Goal: Information Seeking & Learning: Learn about a topic

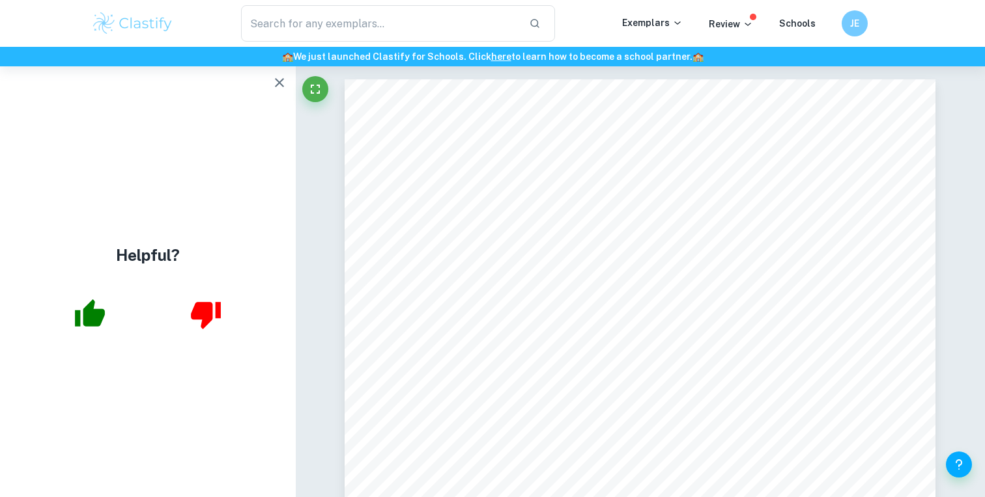
click at [120, 23] on img at bounding box center [132, 23] width 83 height 26
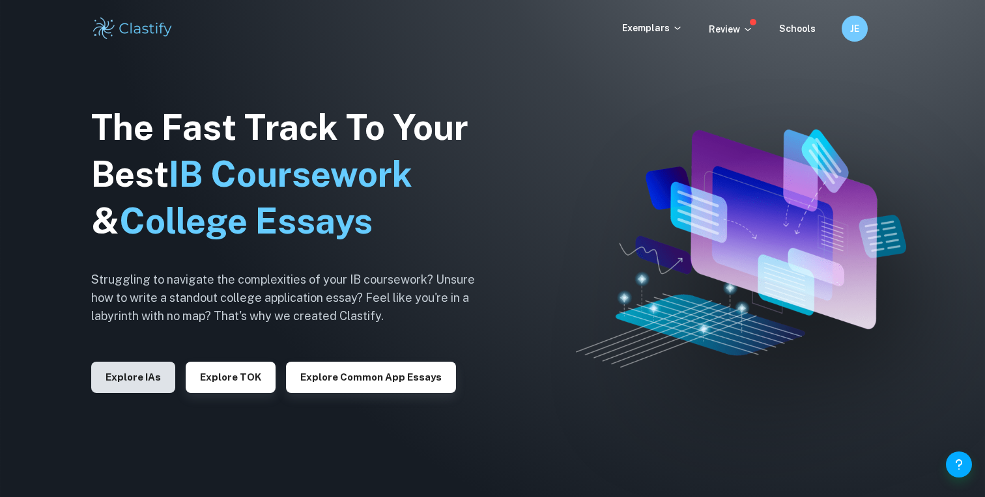
click at [140, 371] on button "Explore IAs" at bounding box center [133, 377] width 84 height 31
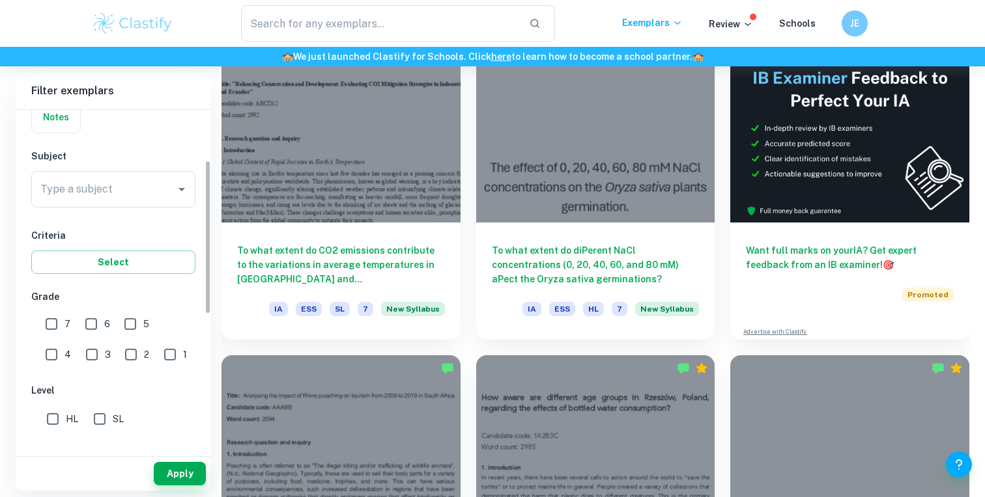
scroll to position [112, 0]
click at [95, 203] on div "Type a subject" at bounding box center [113, 188] width 164 height 36
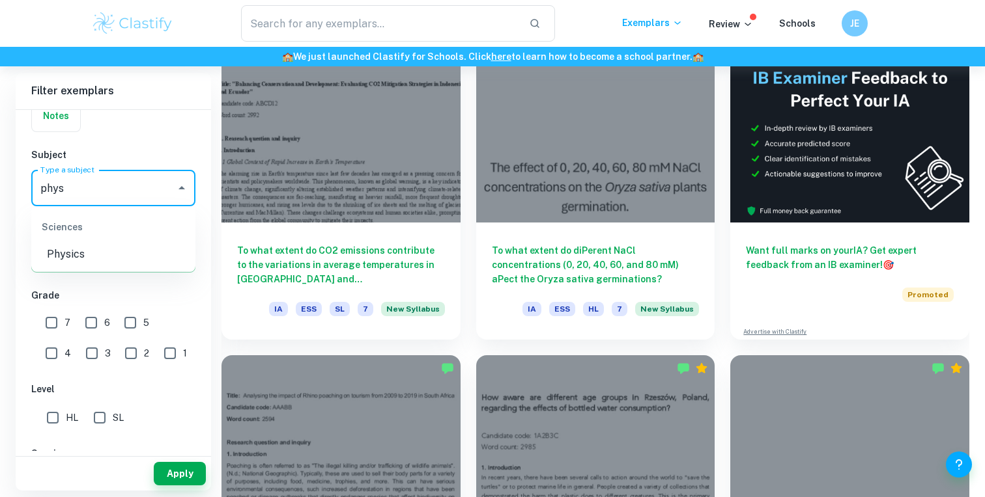
click at [96, 247] on li "Physics" at bounding box center [113, 254] width 164 height 23
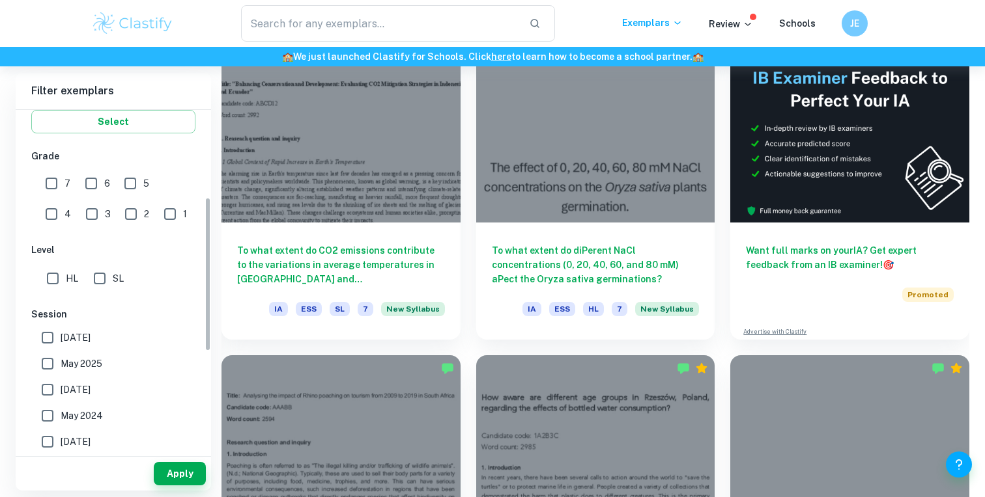
scroll to position [258, 0]
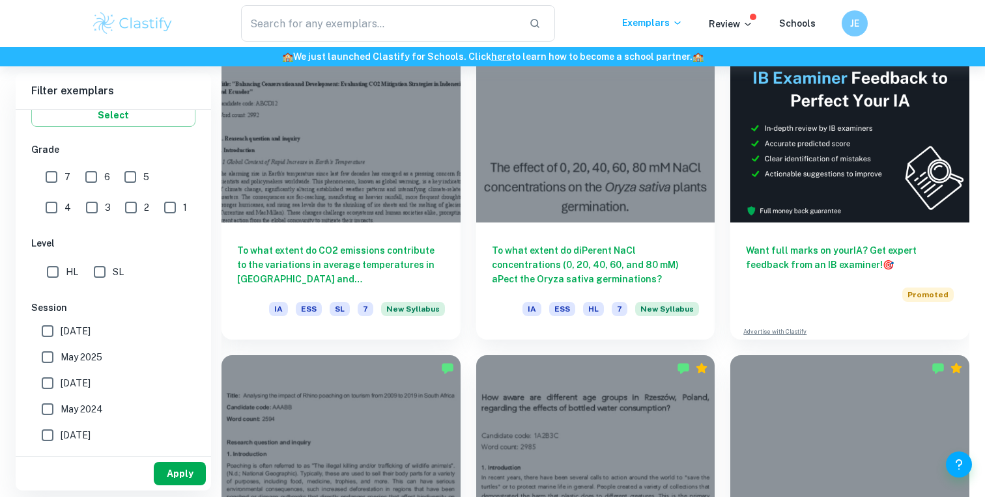
type input "Physics"
click at [176, 471] on button "Apply" at bounding box center [180, 473] width 52 height 23
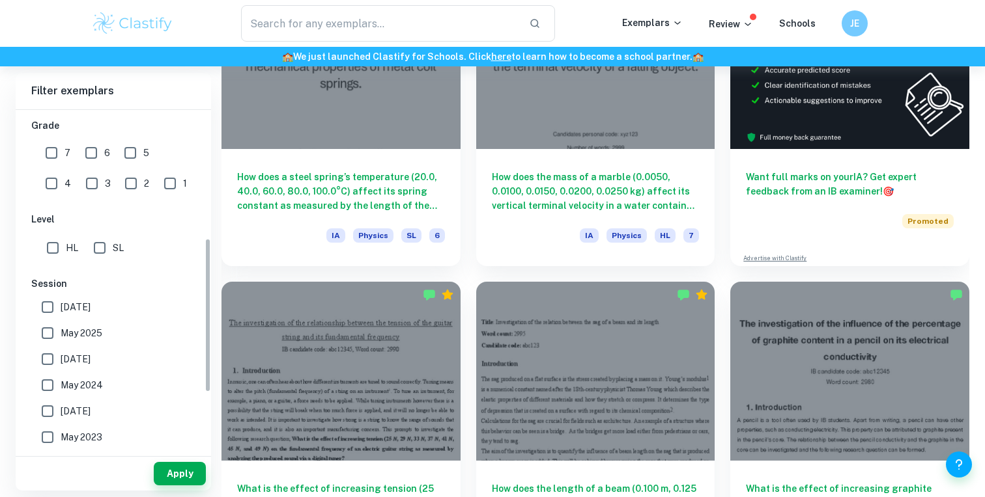
scroll to position [283, 0]
click at [49, 329] on input "May 2025" at bounding box center [48, 332] width 26 height 26
checkbox input "true"
click at [48, 301] on input "May 2026" at bounding box center [48, 306] width 26 height 26
checkbox input "true"
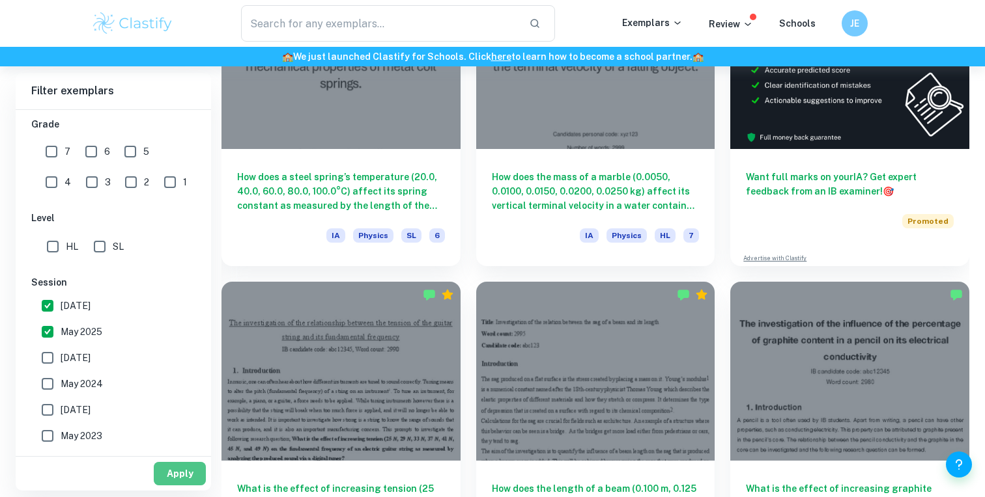
click at [173, 469] on button "Apply" at bounding box center [180, 473] width 52 height 23
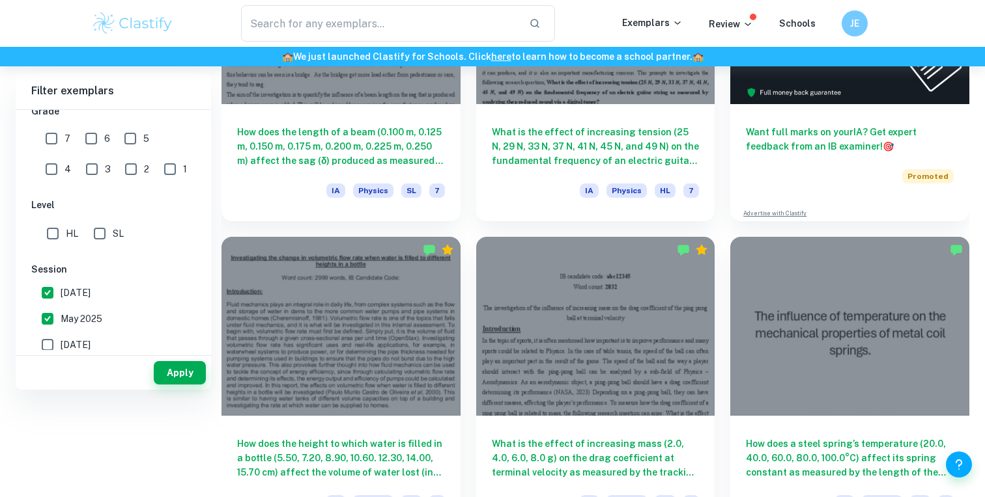
scroll to position [0, 0]
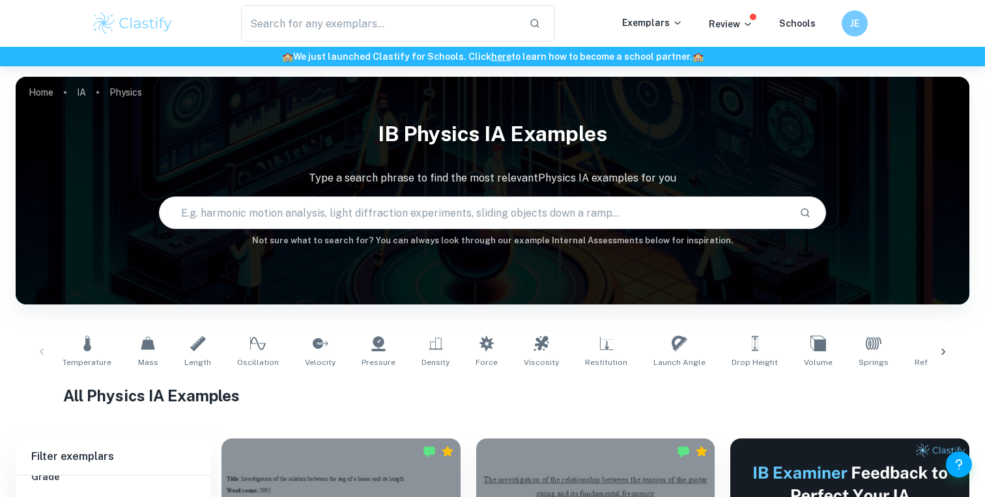
click at [271, 217] on input "text" at bounding box center [475, 213] width 630 height 36
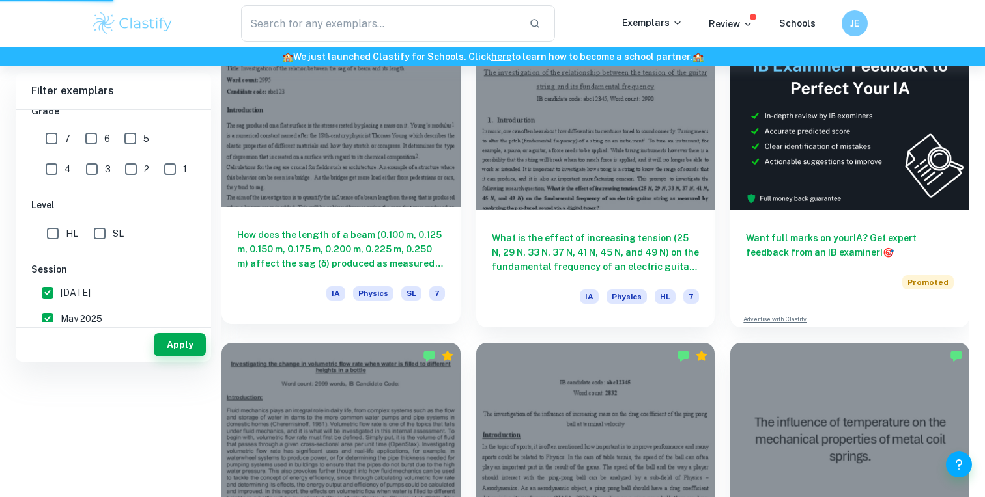
scroll to position [64, 0]
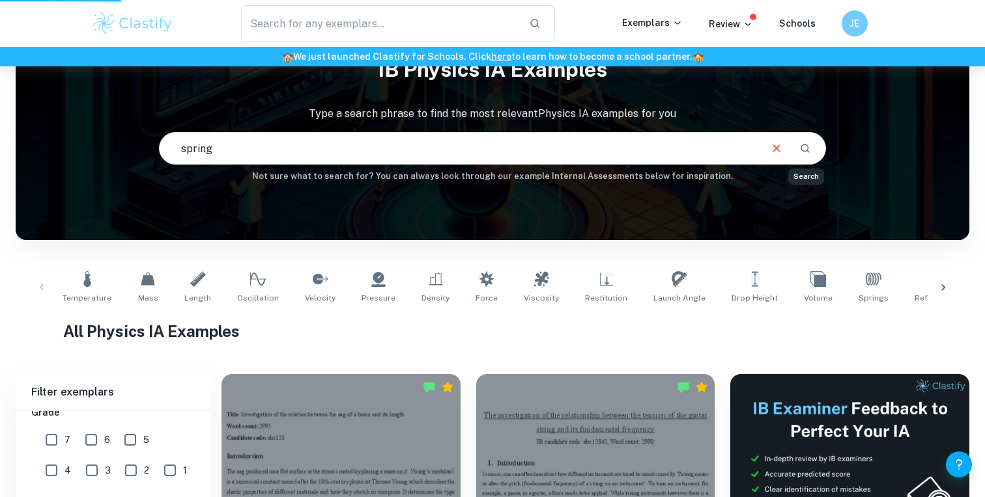
click at [804, 147] on icon "Search" at bounding box center [805, 149] width 12 height 12
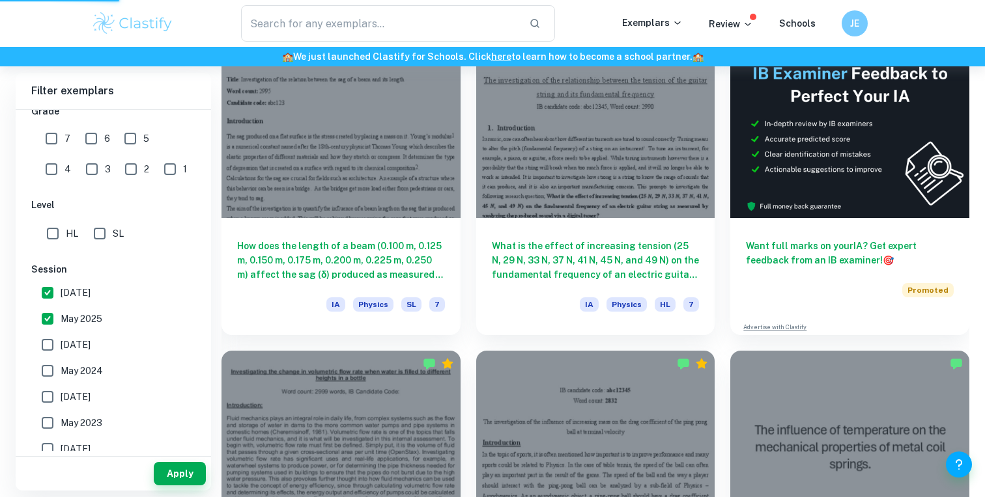
scroll to position [402, 0]
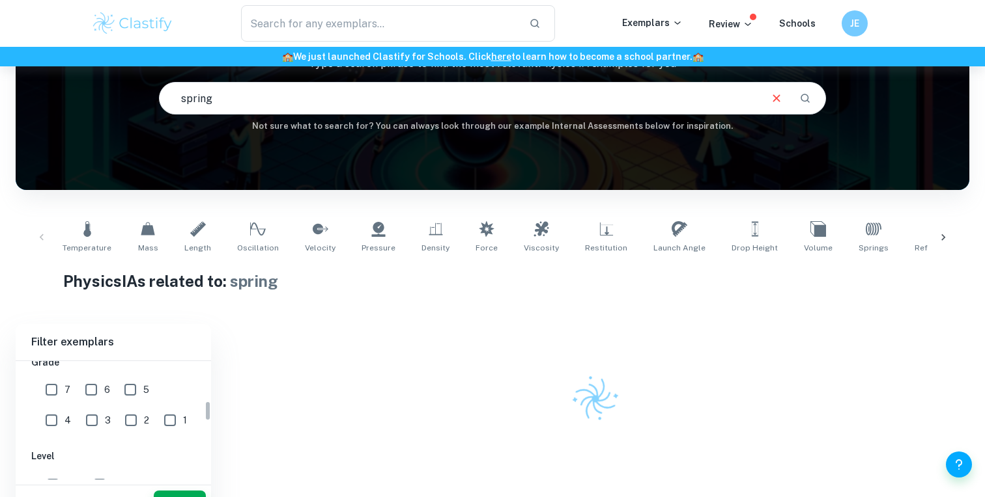
scroll to position [137, 0]
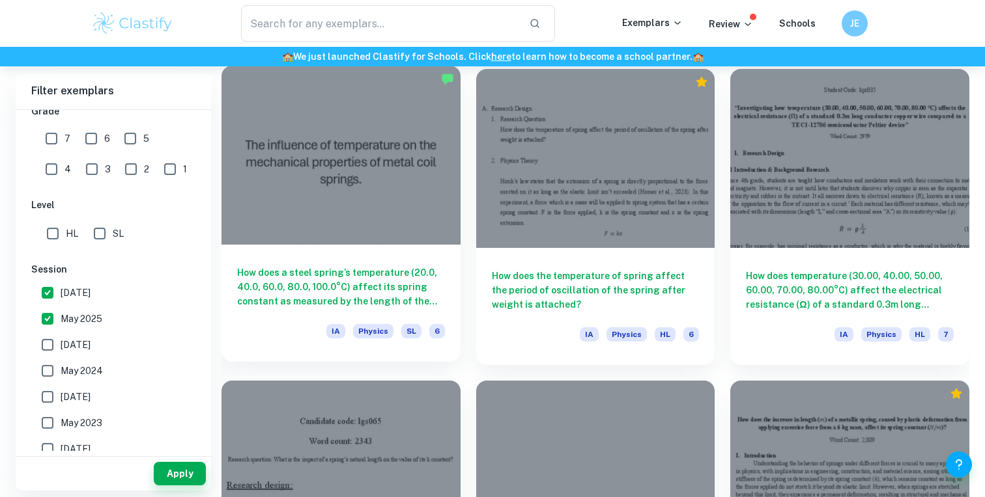
scroll to position [0, 0]
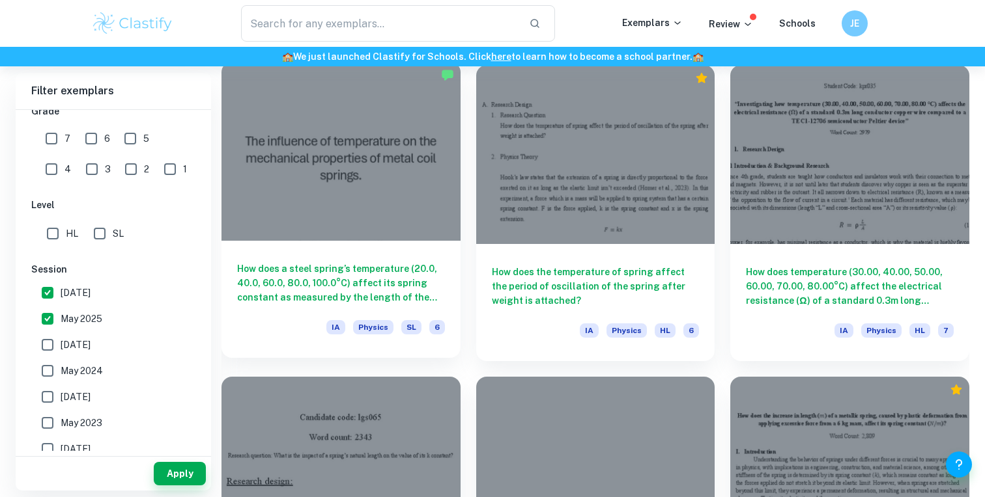
click at [342, 279] on h6 "How does a steel spring’s temperature (20.0, 40.0, 60.0, 80.0, 100.0°C) affect …" at bounding box center [341, 283] width 208 height 43
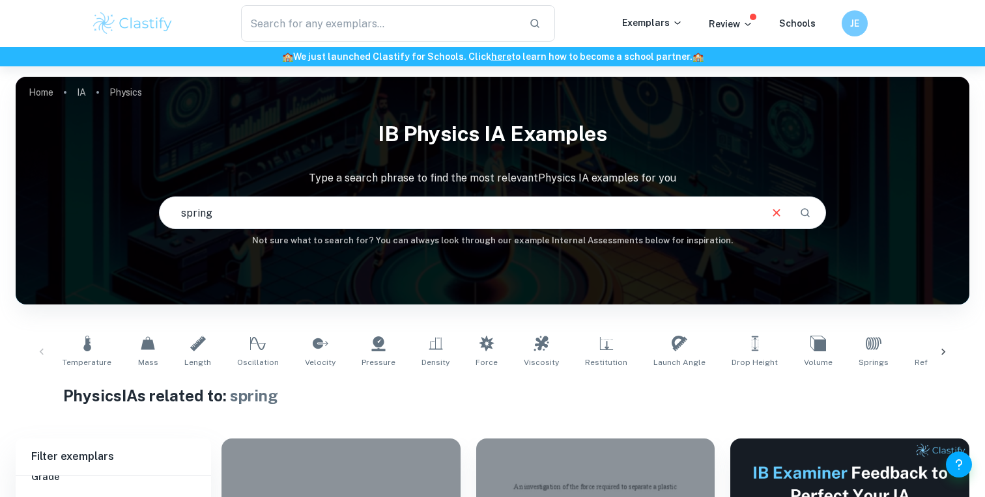
click at [260, 209] on input "spring" at bounding box center [460, 213] width 600 height 36
type input "hooke"
click at [803, 210] on icon "Search" at bounding box center [805, 213] width 12 height 12
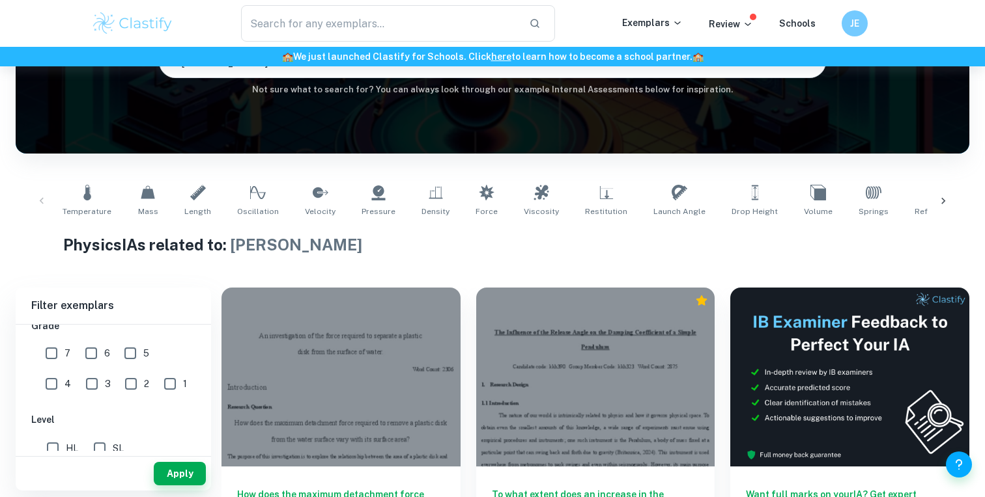
scroll to position [152, 0]
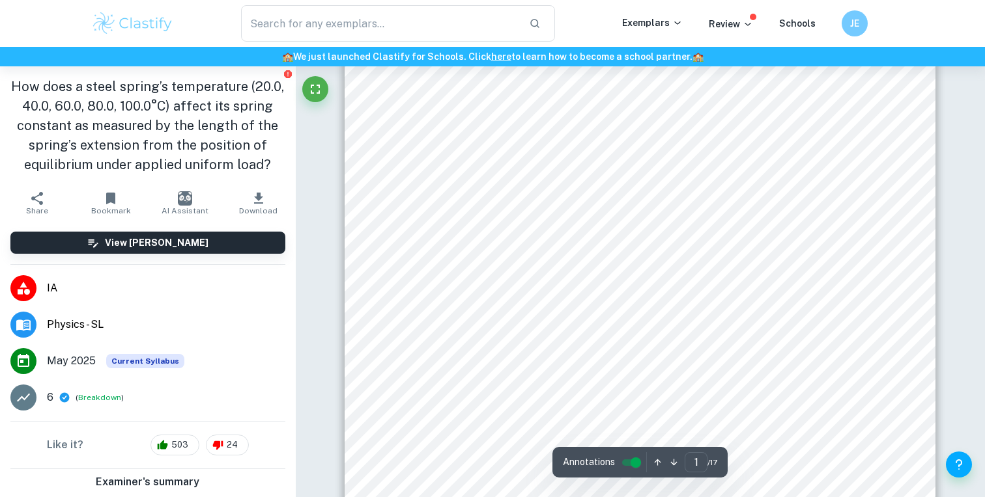
scroll to position [70, 0]
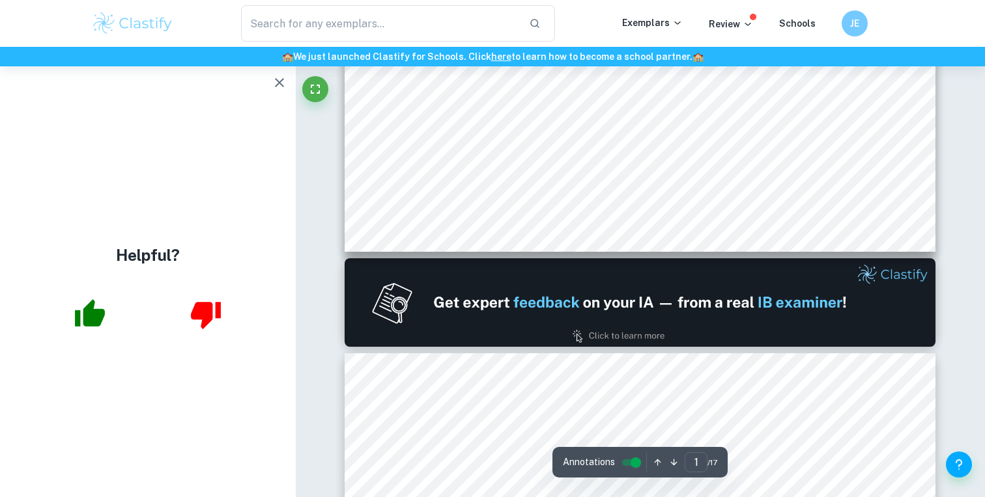
type input "2"
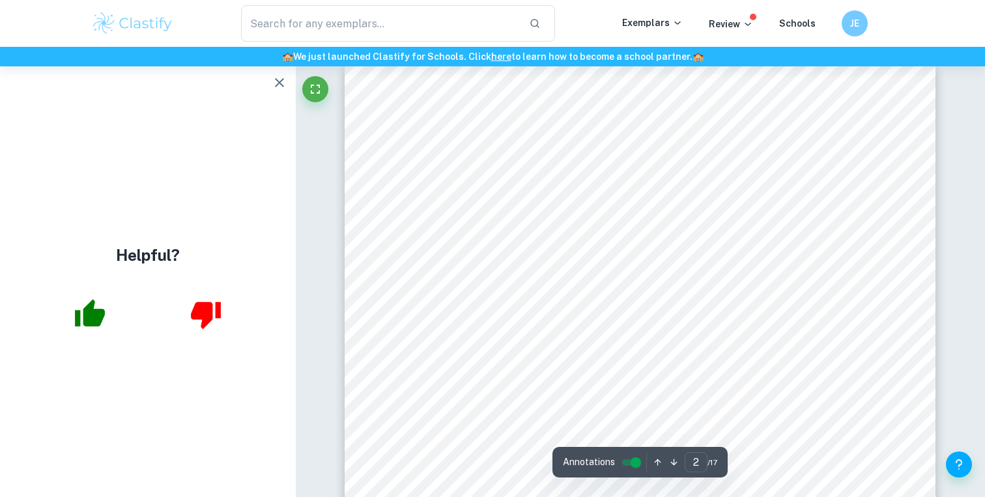
scroll to position [949, 0]
